Goal: Task Accomplishment & Management: Use online tool/utility

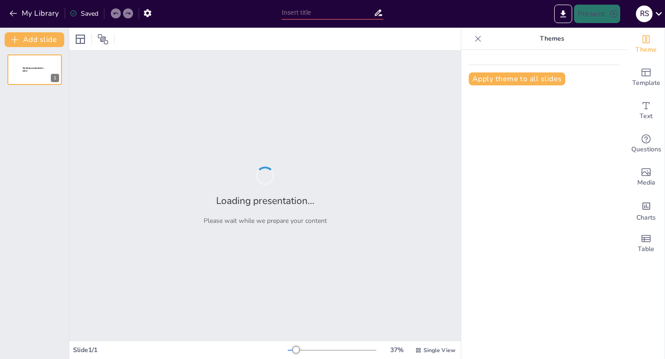
type input "El Calentamiento"
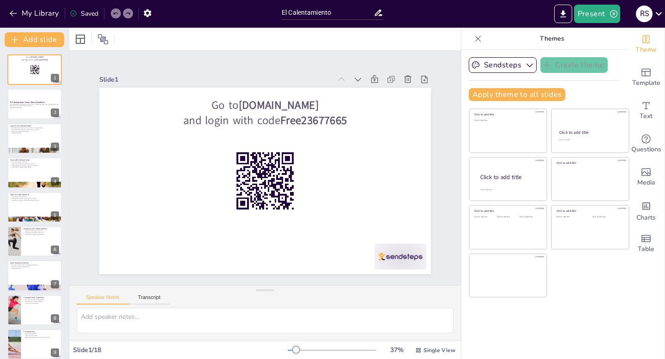
checkbox input "true"
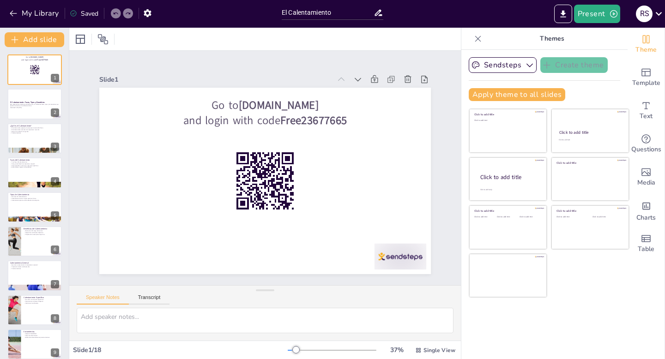
checkbox input "true"
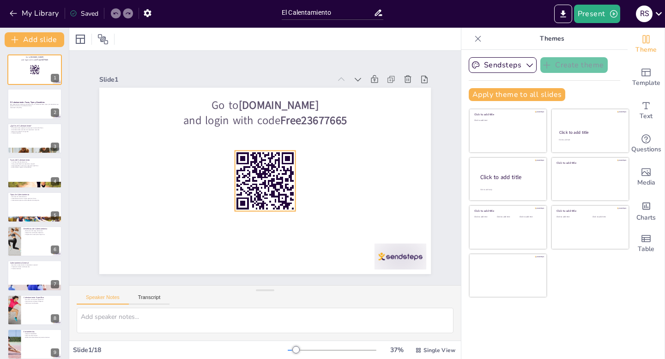
checkbox input "true"
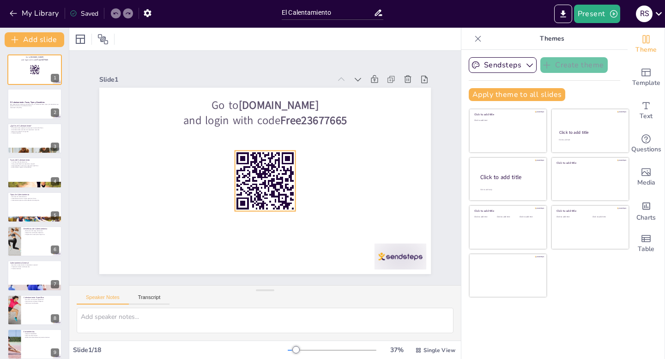
checkbox input "true"
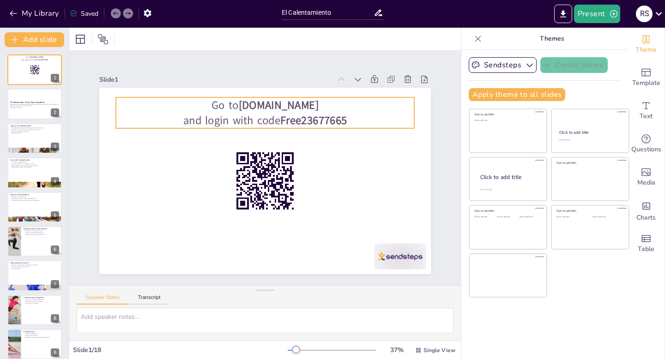
checkbox input "true"
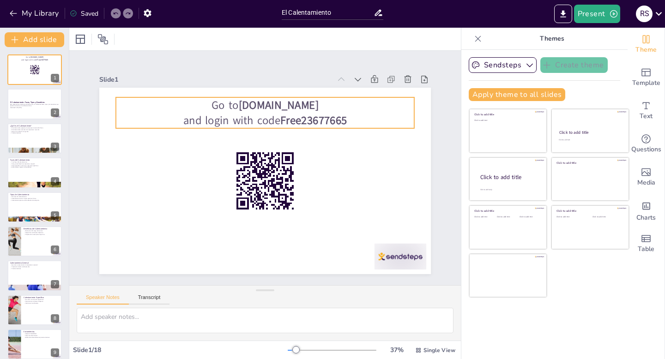
checkbox input "true"
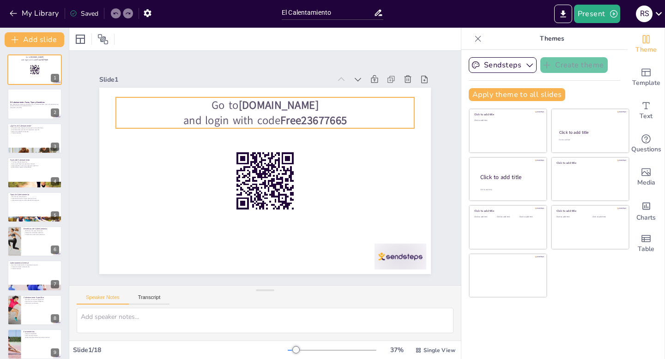
checkbox input "true"
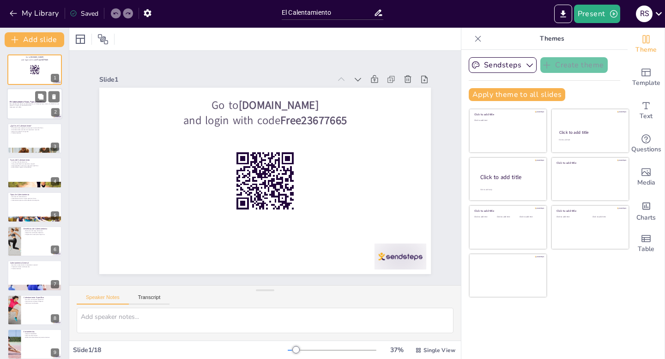
checkbox input "true"
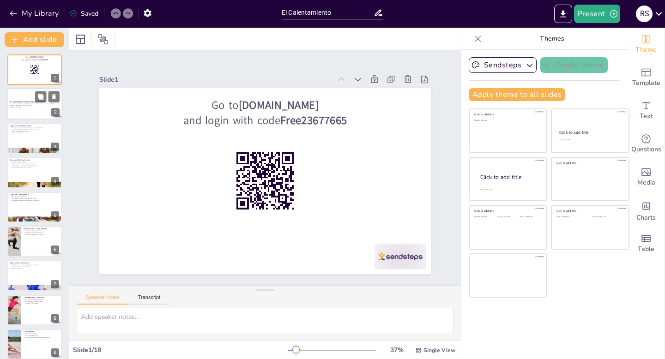
click at [32, 105] on p "Esta presentación aborda el calentamiento, sus diferentes fases, tipos y los be…" at bounding box center [35, 104] width 50 height 3
checkbox input "true"
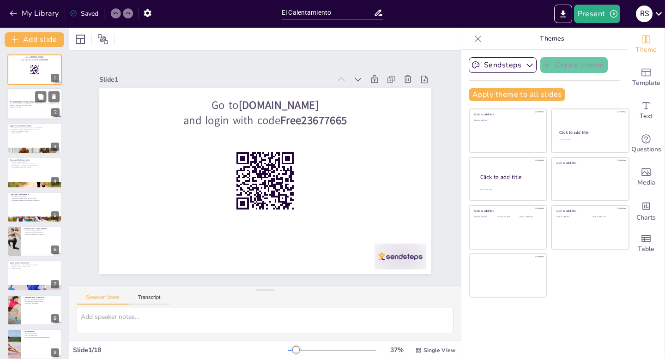
checkbox input "true"
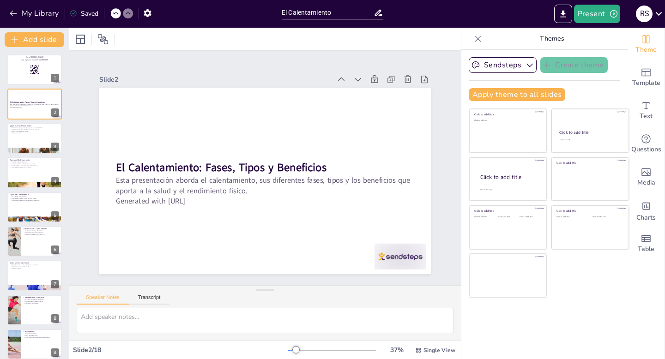
checkbox input "true"
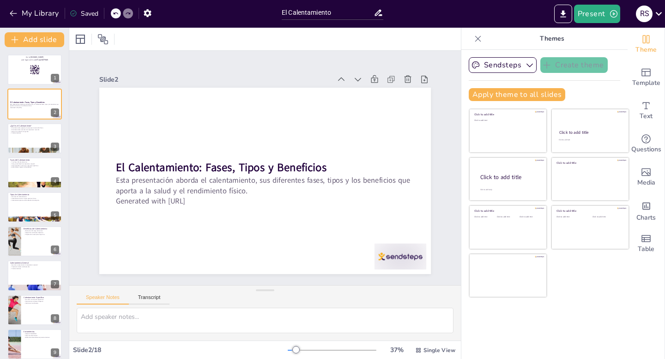
checkbox input "true"
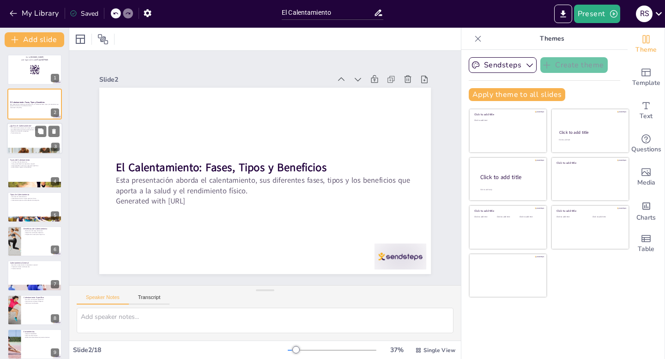
checkbox input "true"
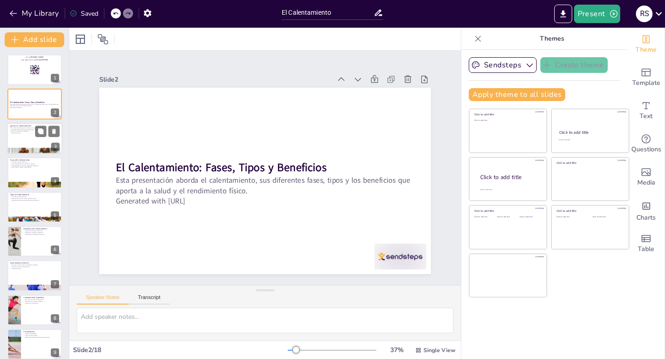
checkbox input "true"
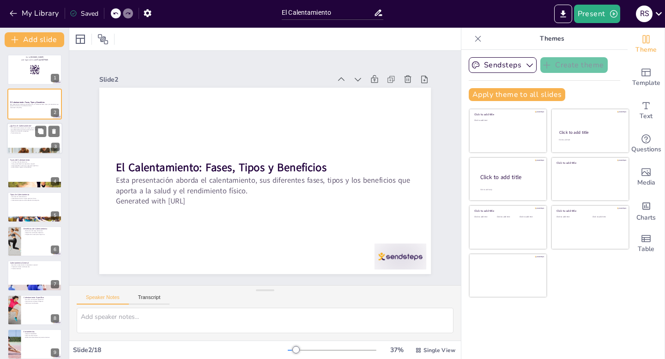
checkbox input "true"
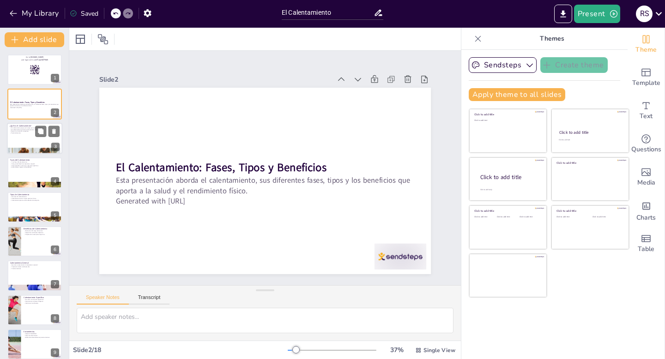
click at [32, 130] on p "Mejora la circulación sanguínea." at bounding box center [35, 131] width 50 height 2
checkbox input "true"
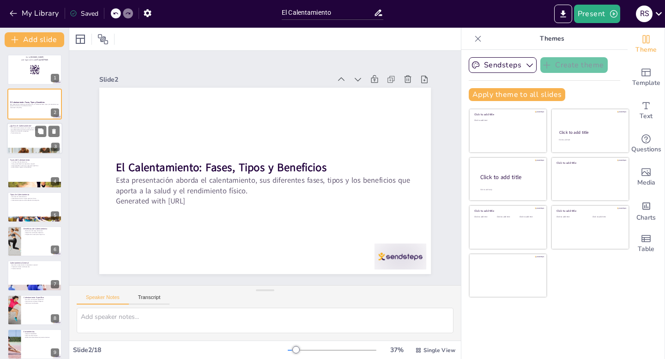
checkbox input "true"
type textarea "El calentamiento es esencial para preparar el cuerpo para el ejercicio, evitand…"
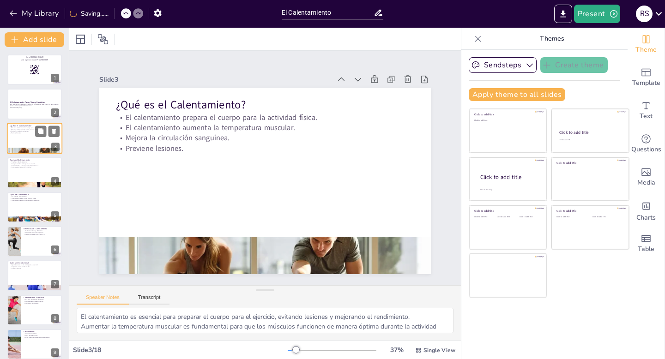
checkbox input "true"
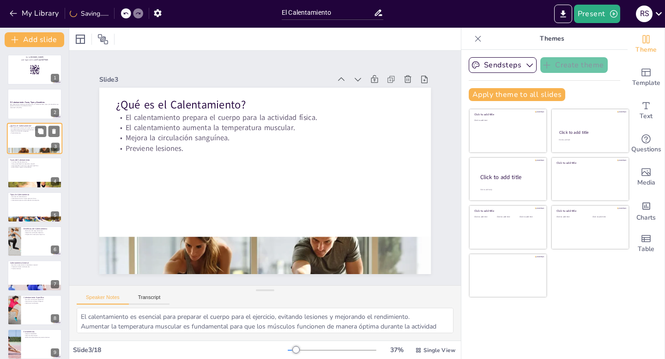
checkbox input "true"
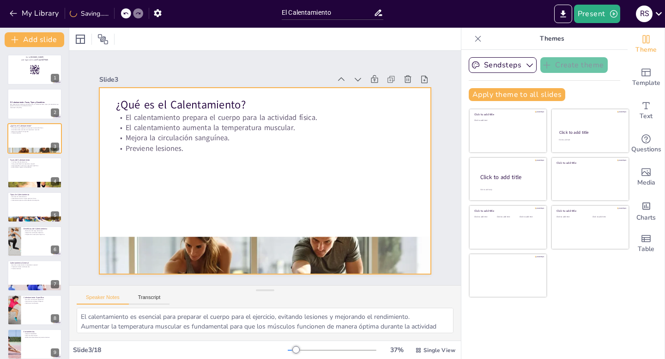
checkbox input "true"
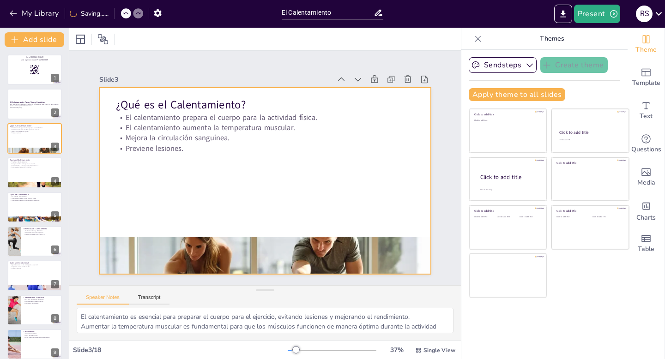
checkbox input "true"
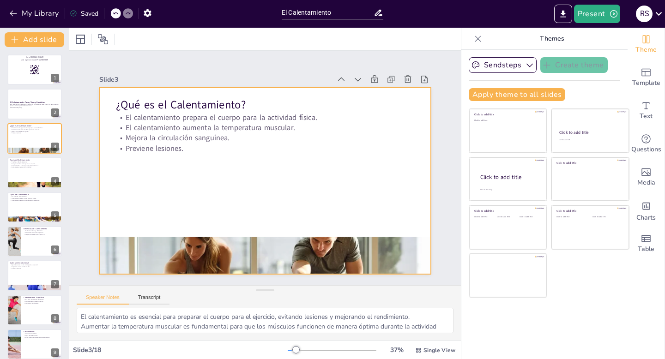
checkbox input "true"
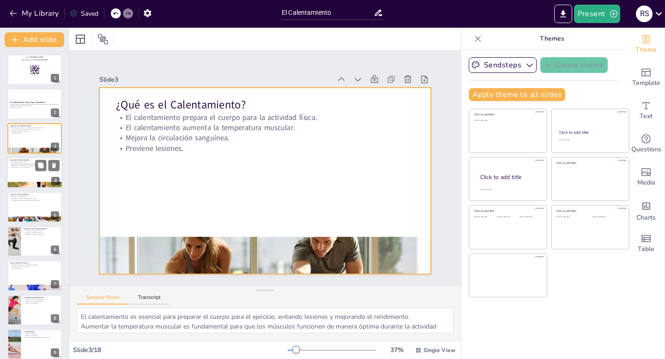
checkbox input "true"
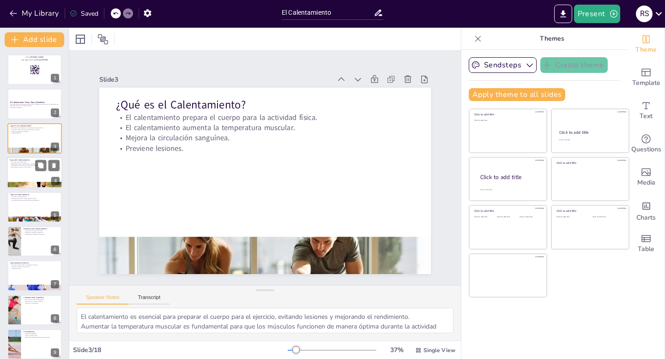
click at [36, 173] on div at bounding box center [34, 172] width 55 height 31
checkbox input "true"
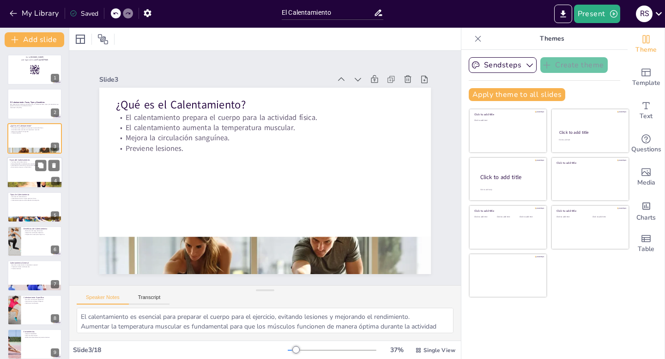
checkbox input "true"
type textarea "Conocer las fases del calentamiento es esencial para realizarlo de manera efect…"
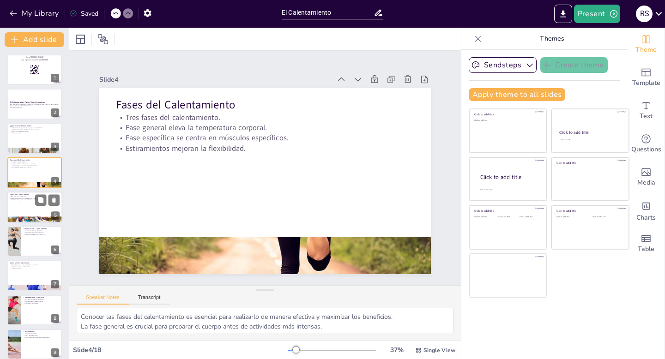
checkbox input "true"
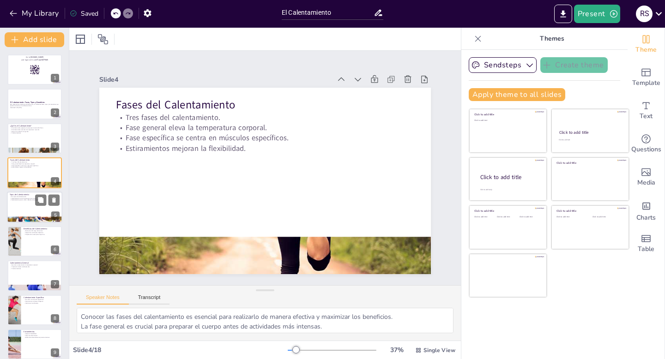
checkbox input "true"
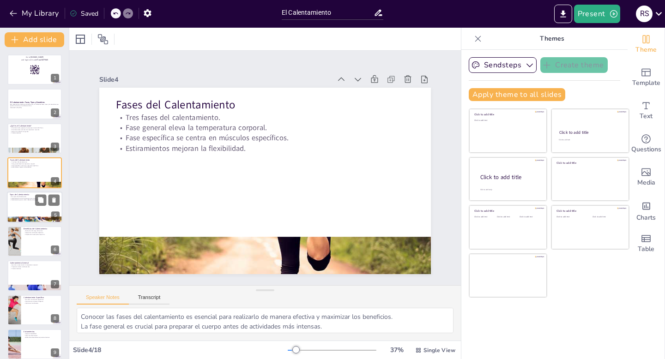
checkbox input "true"
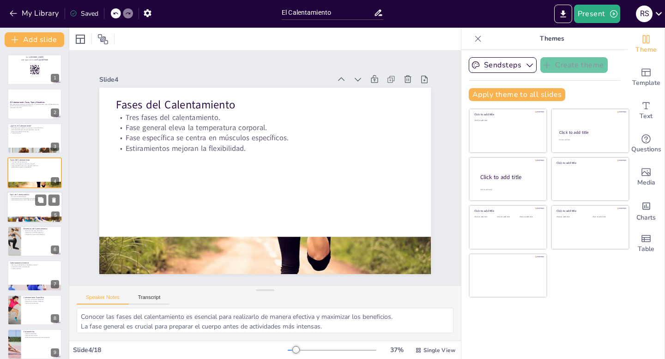
checkbox input "true"
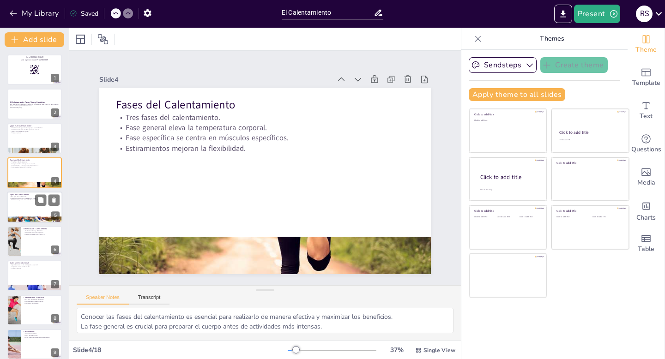
click at [30, 199] on p "Calentamiento pasivo utiliza métodos de relajación." at bounding box center [35, 200] width 50 height 2
checkbox input "true"
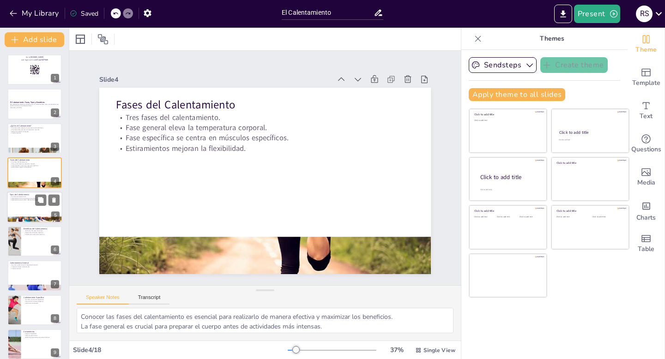
checkbox input "true"
type textarea "Comprender los tipos de calentamiento permite elegir el más adecuado para cada …"
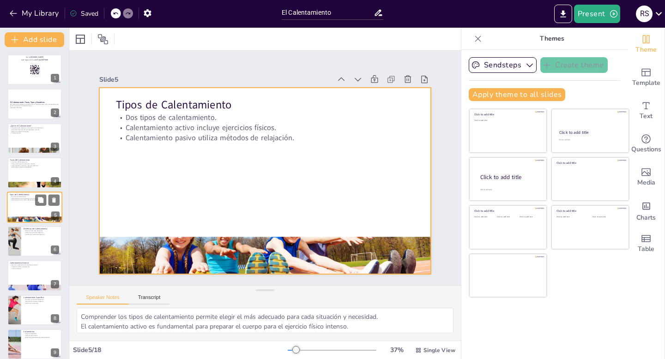
scroll to position [4, 0]
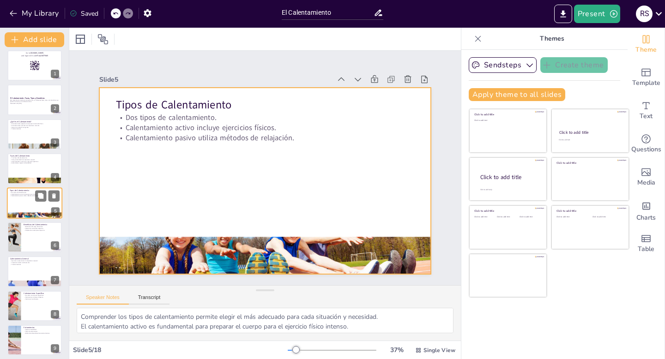
checkbox input "true"
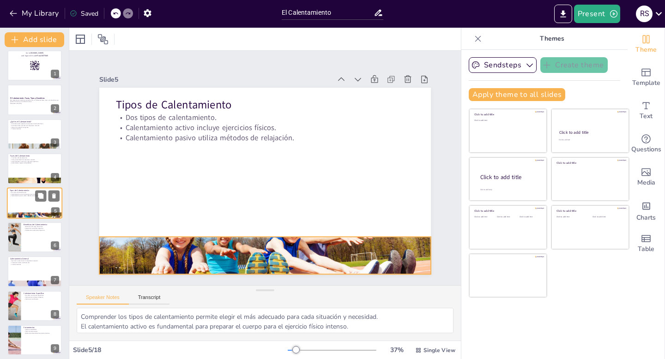
checkbox input "true"
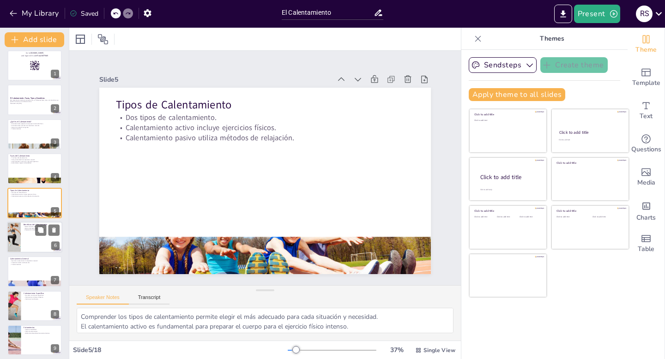
checkbox input "true"
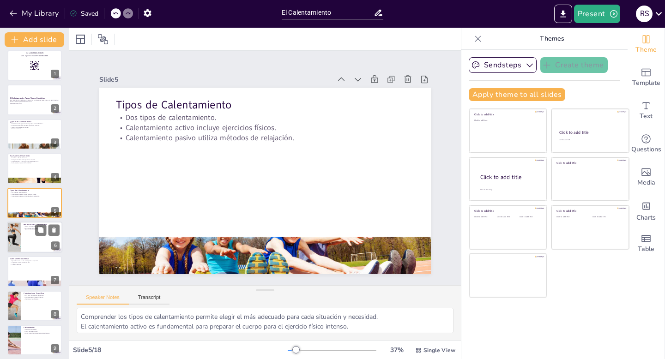
checkbox input "true"
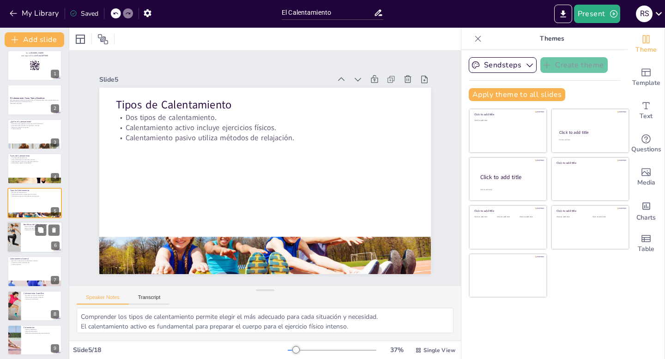
checkbox input "true"
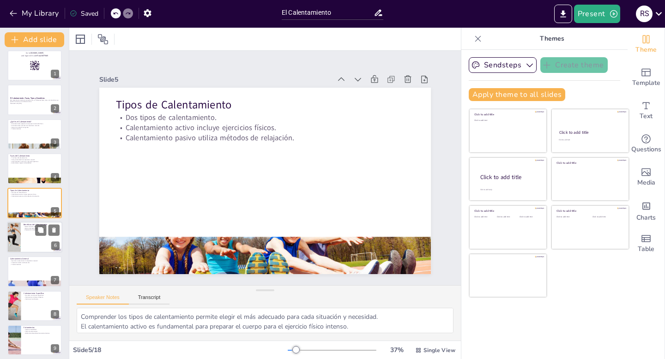
click at [26, 226] on p "Reducción del riesgo de lesiones." at bounding box center [42, 227] width 36 height 2
checkbox input "true"
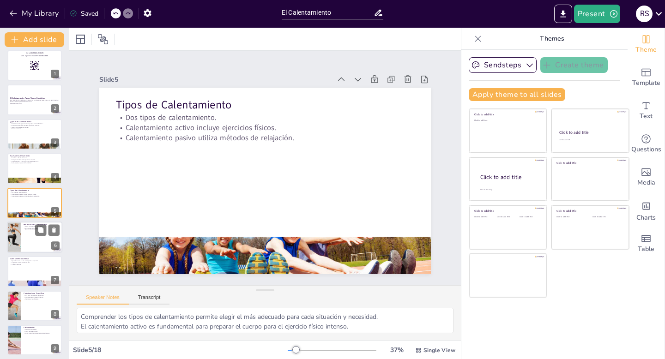
checkbox input "true"
type textarea "La reducción del riesgo de lesiones es uno de los beneficios más importantes de…"
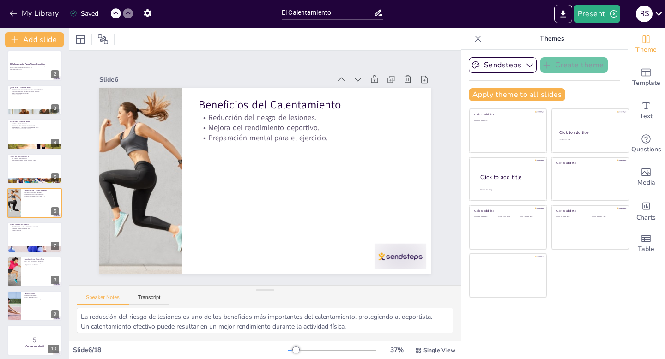
checkbox input "true"
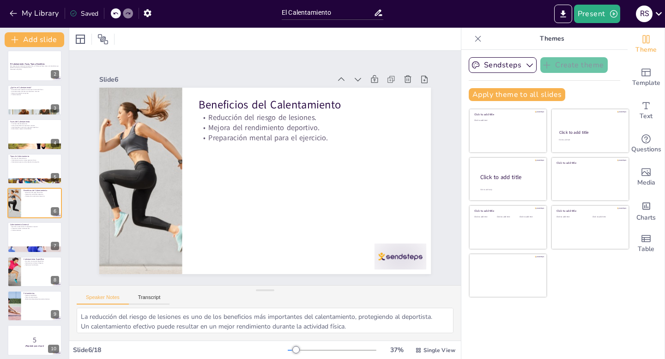
checkbox input "true"
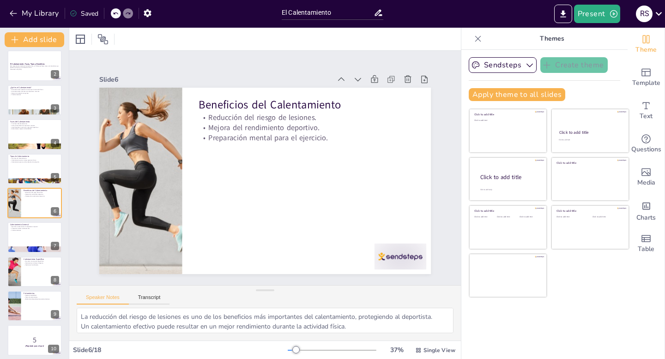
checkbox input "true"
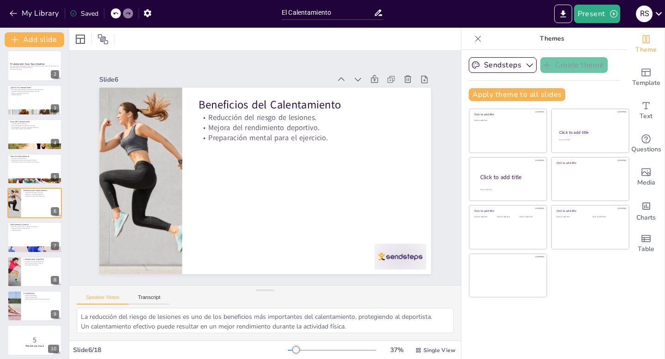
checkbox input "true"
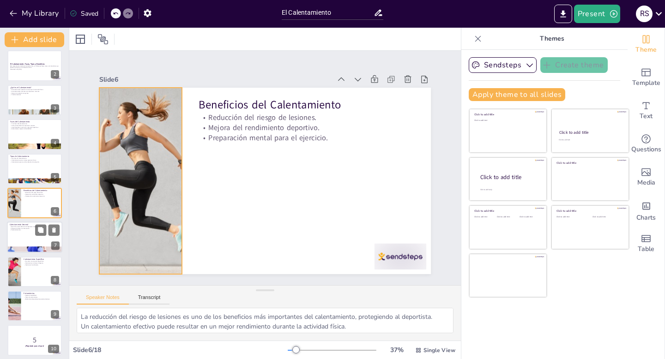
checkbox input "true"
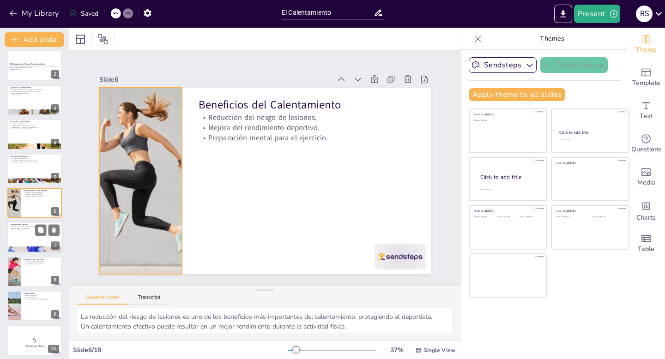
checkbox input "true"
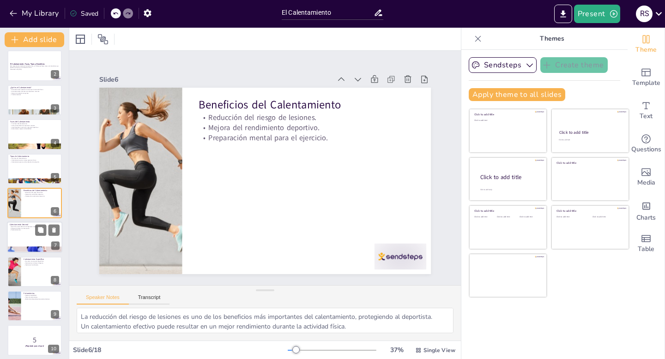
click at [38, 239] on div at bounding box center [34, 237] width 55 height 31
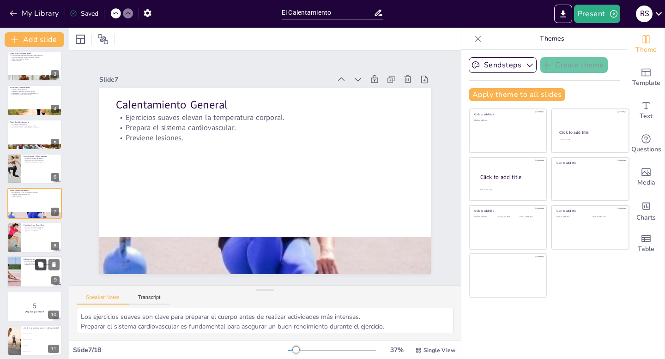
click at [36, 267] on button at bounding box center [40, 264] width 11 height 11
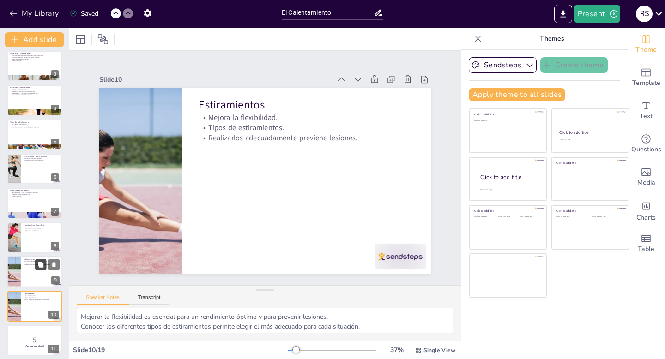
scroll to position [176, 0]
